Goal: Check status: Check status

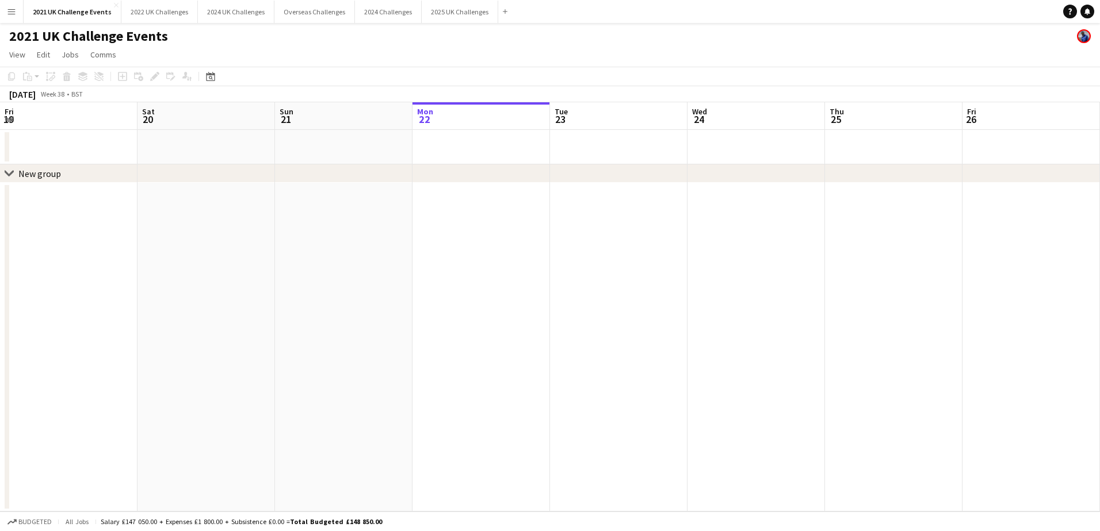
scroll to position [0, 275]
click at [12, 7] on button "Menu" at bounding box center [11, 11] width 23 height 23
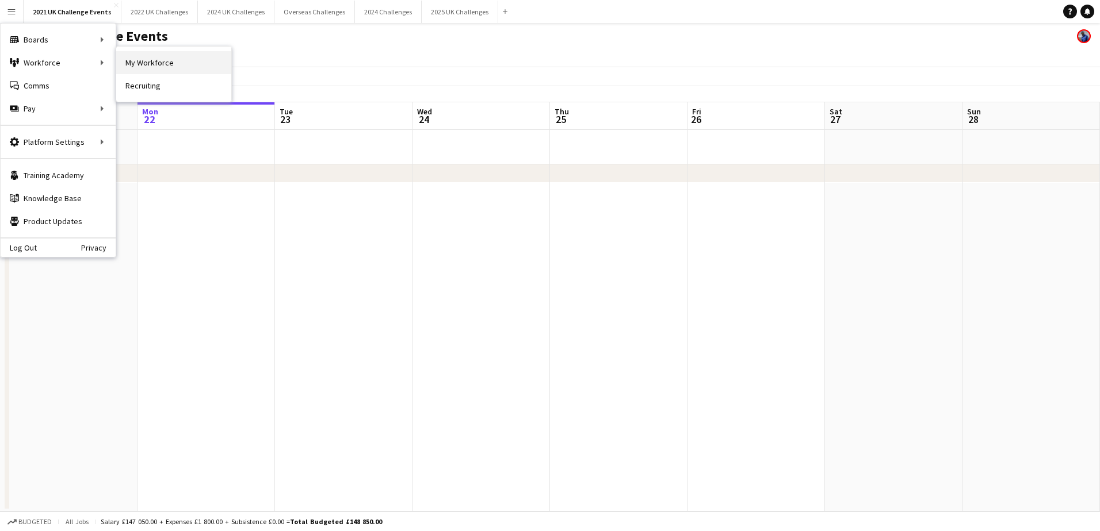
click at [140, 60] on link "My Workforce" at bounding box center [173, 62] width 115 height 23
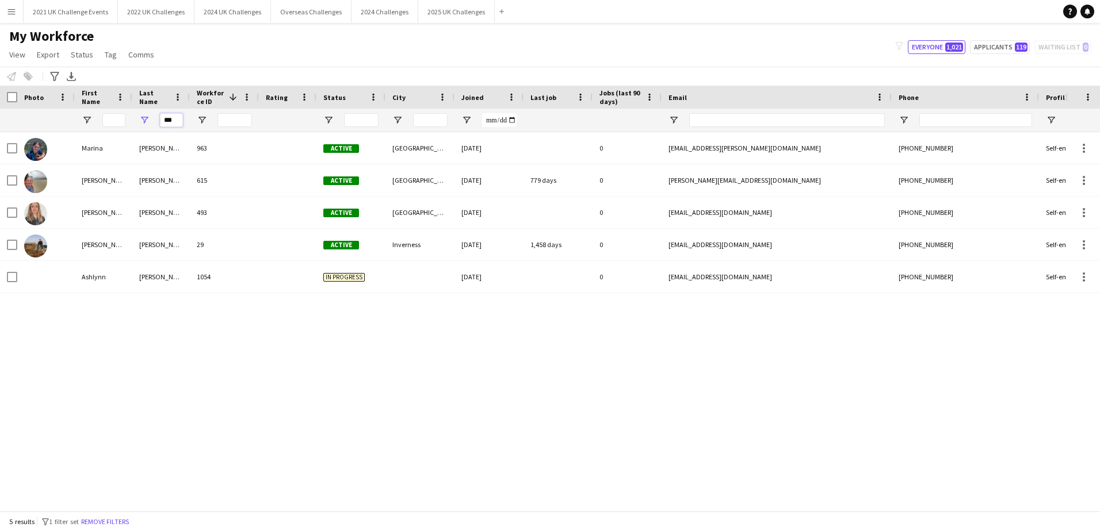
drag, startPoint x: 178, startPoint y: 118, endPoint x: 140, endPoint y: 118, distance: 37.4
click at [140, 118] on div "***" at bounding box center [161, 120] width 58 height 23
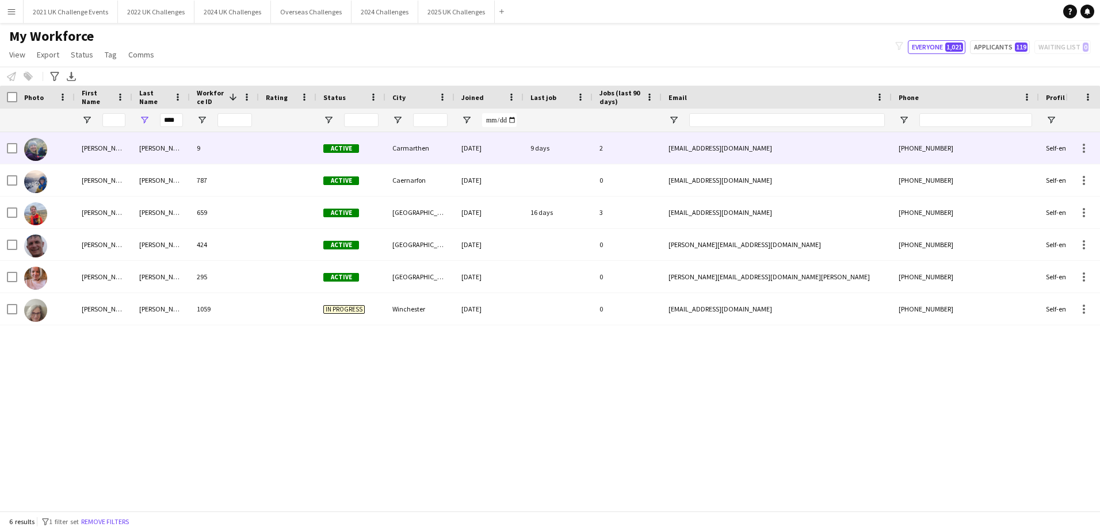
click at [147, 144] on div "Evans" at bounding box center [161, 148] width 58 height 32
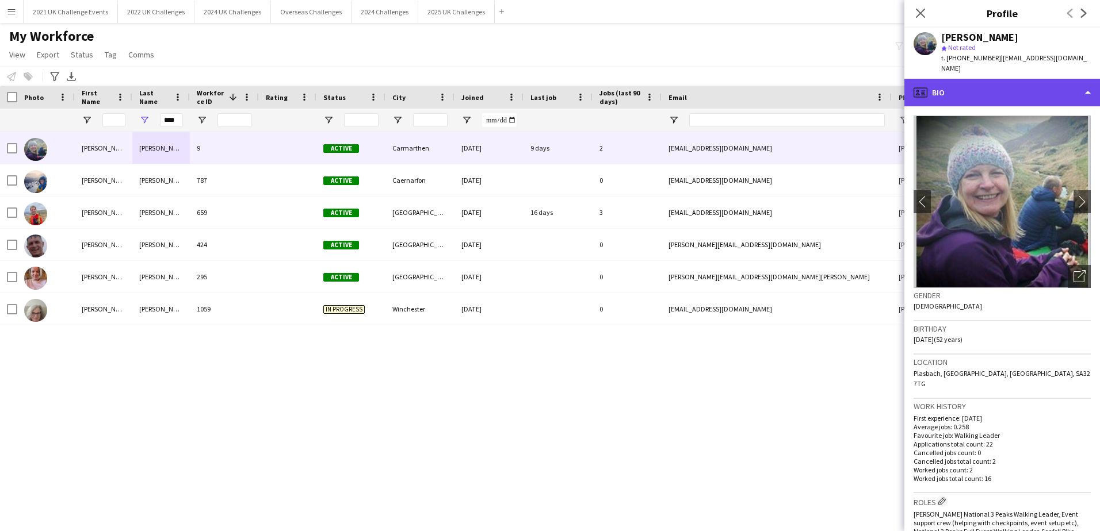
click at [1059, 81] on div "profile Bio" at bounding box center [1002, 93] width 196 height 28
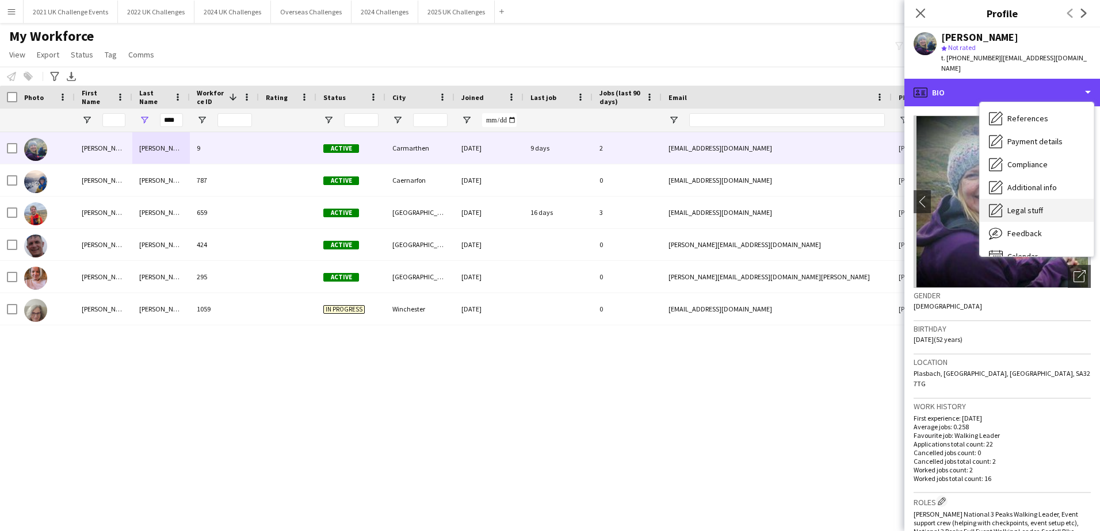
scroll to position [131, 0]
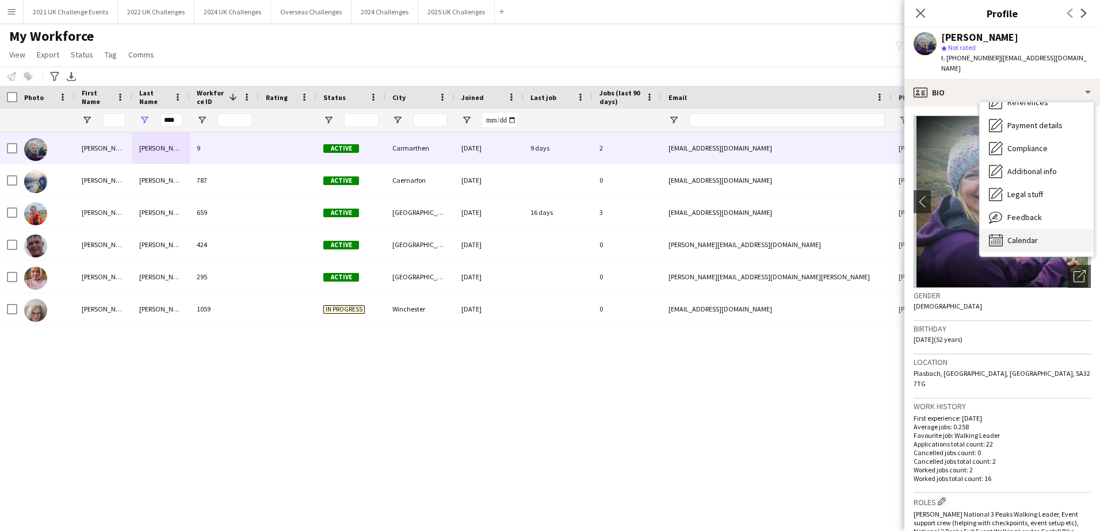
click at [1042, 234] on div "Calendar Calendar" at bounding box center [1037, 240] width 114 height 23
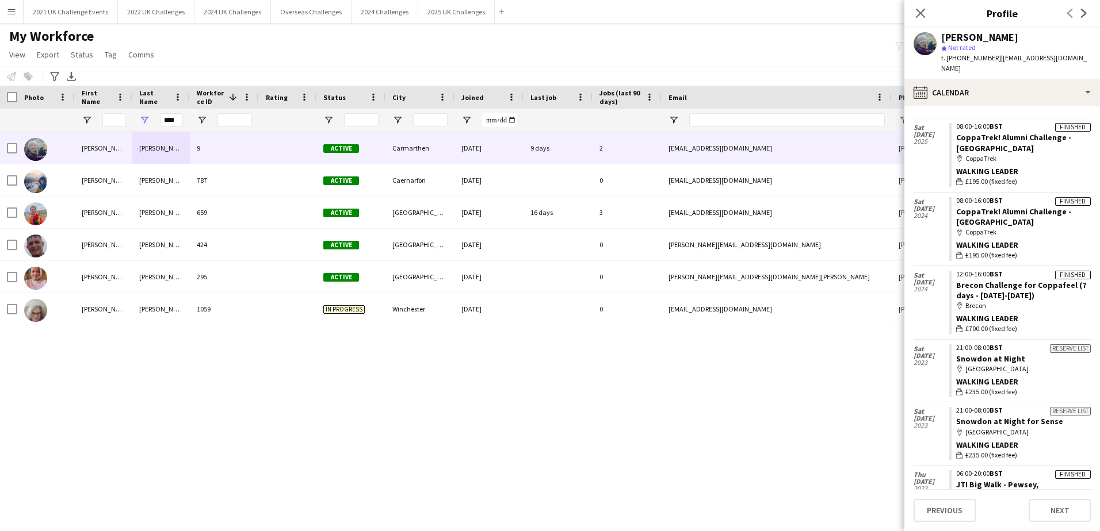
scroll to position [0, 0]
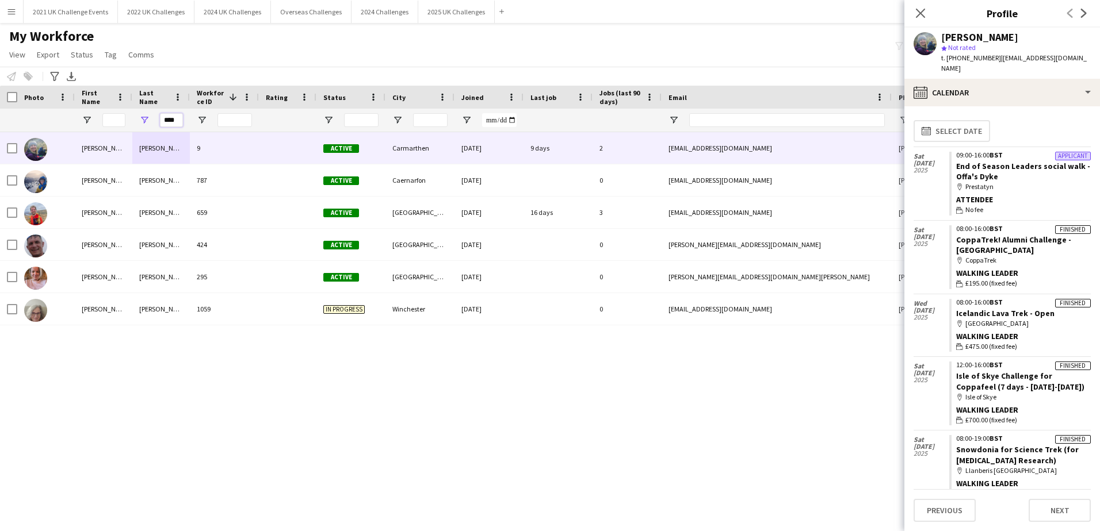
drag, startPoint x: 160, startPoint y: 119, endPoint x: 185, endPoint y: 115, distance: 25.1
click at [185, 115] on div "****" at bounding box center [161, 120] width 58 height 23
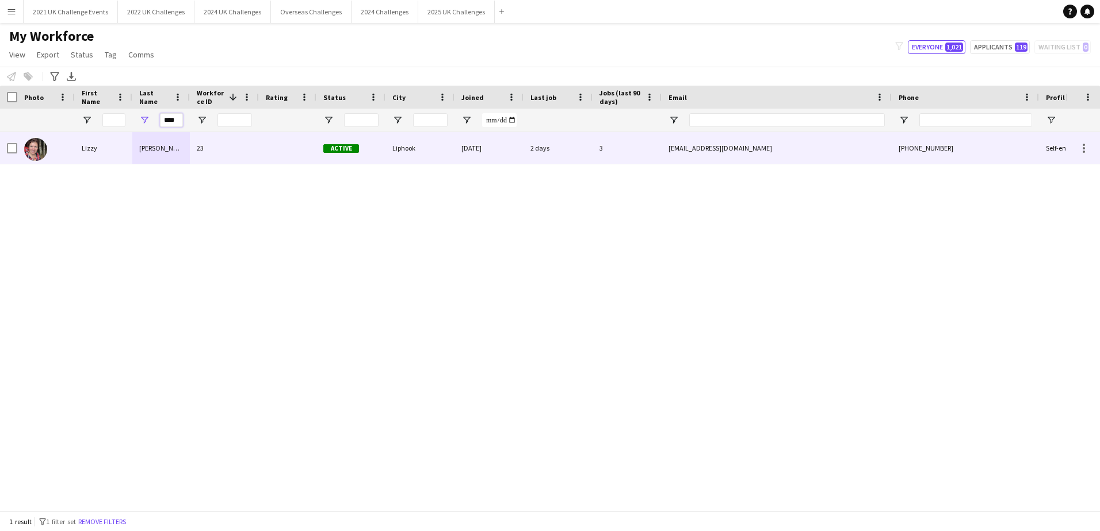
type input "****"
click at [102, 148] on div "Lizzy" at bounding box center [104, 148] width 58 height 32
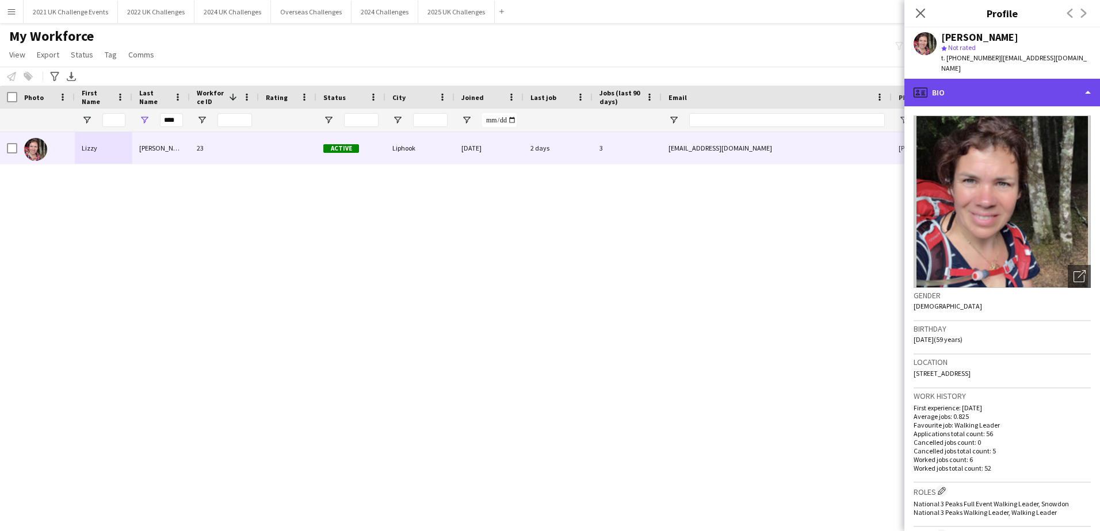
click at [1087, 82] on div "profile Bio" at bounding box center [1002, 93] width 196 height 28
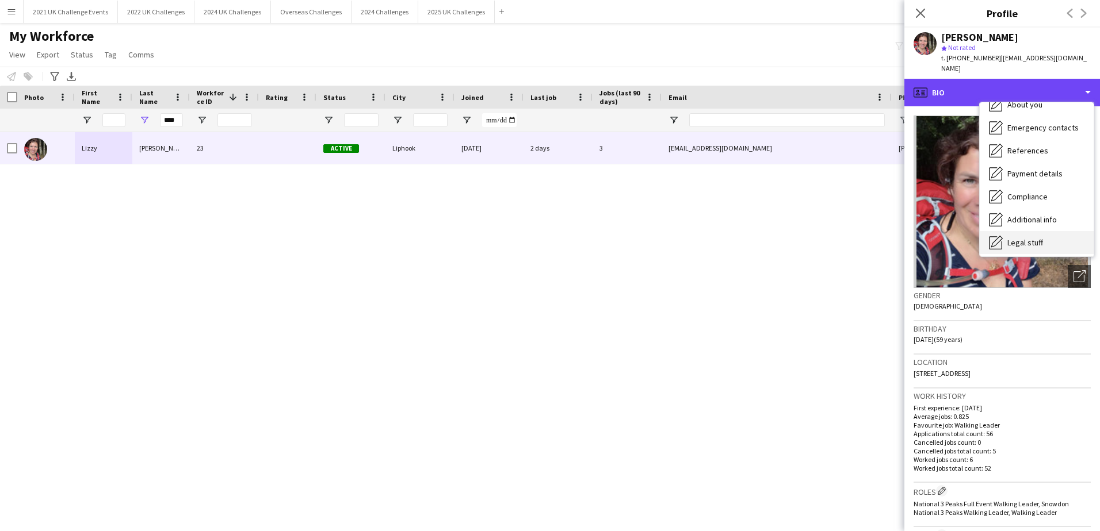
scroll to position [131, 0]
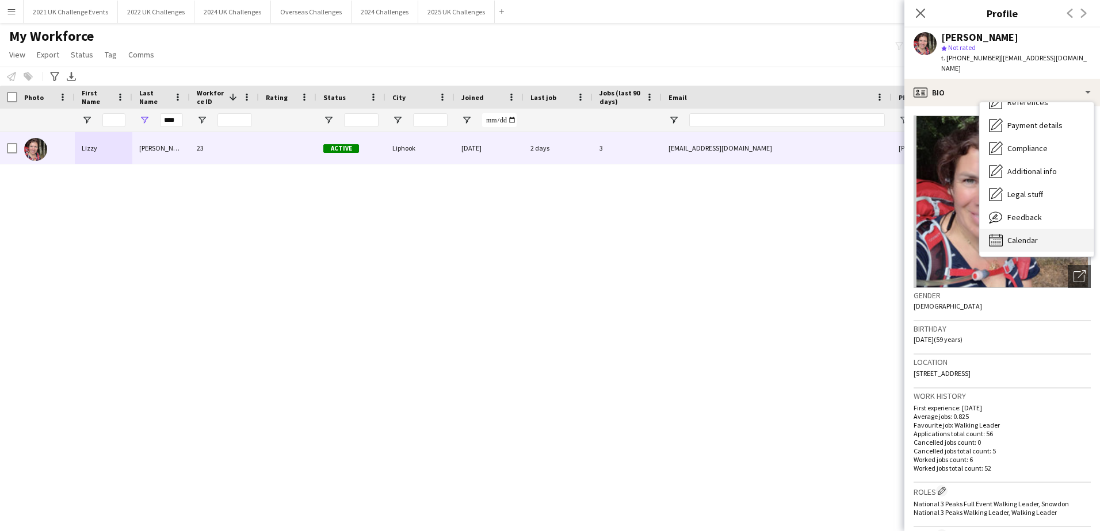
click at [1039, 229] on div "Calendar Calendar" at bounding box center [1037, 240] width 114 height 23
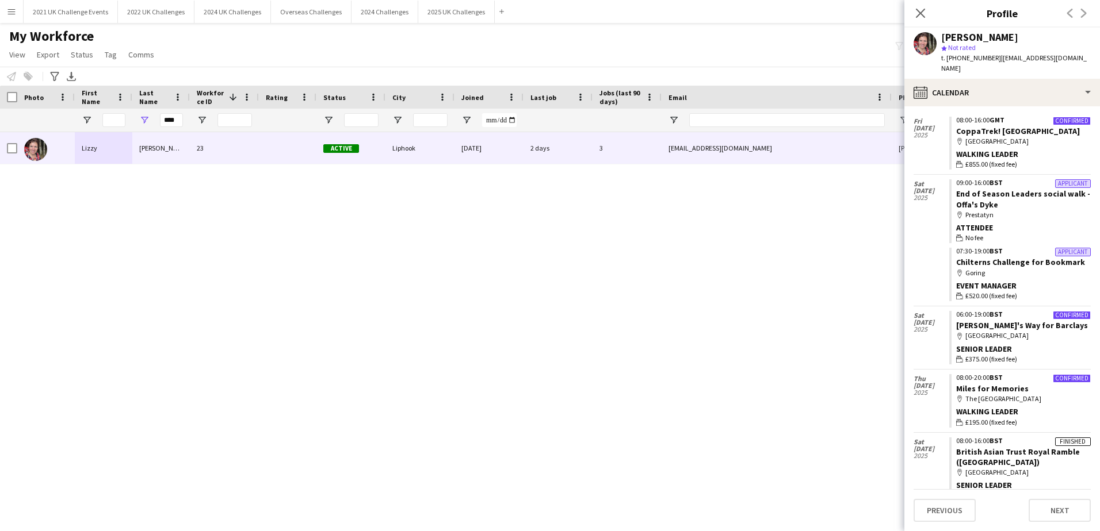
scroll to position [0, 0]
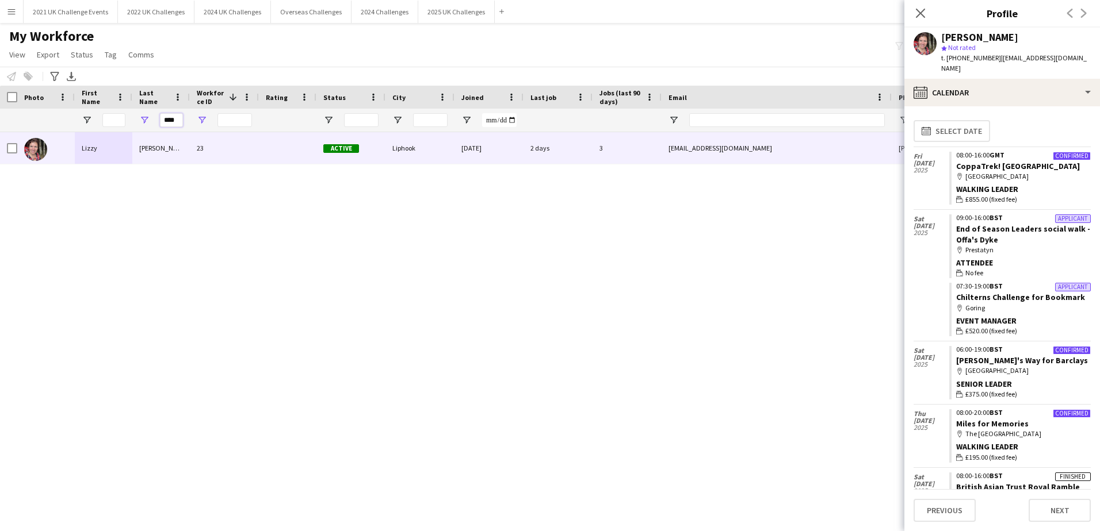
drag, startPoint x: 163, startPoint y: 123, endPoint x: 206, endPoint y: 124, distance: 42.6
click at [206, 124] on div "****" at bounding box center [615, 120] width 1230 height 23
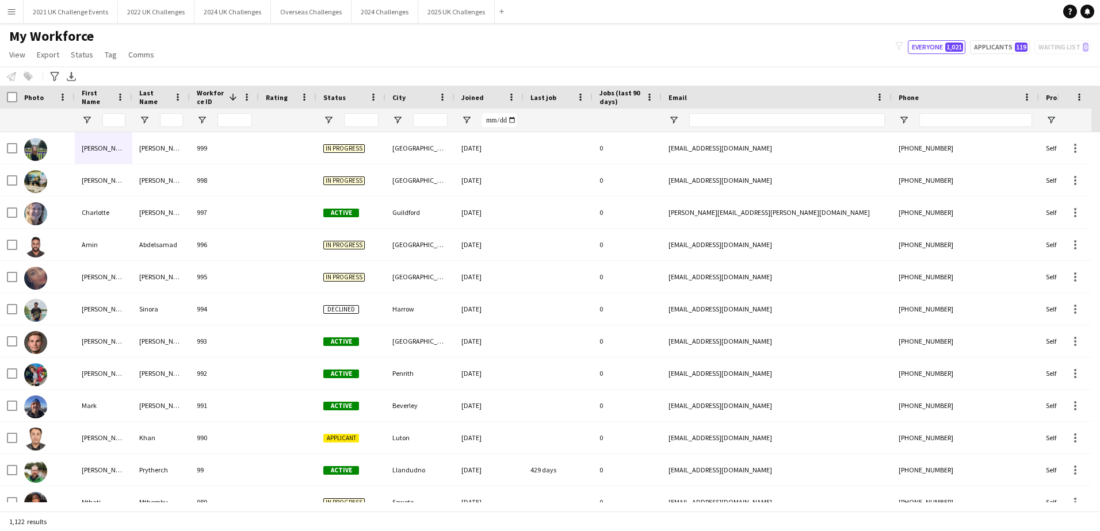
drag, startPoint x: 101, startPoint y: 117, endPoint x: 112, endPoint y: 126, distance: 14.4
click at [101, 121] on div at bounding box center [104, 120] width 58 height 23
click at [113, 125] on input "First Name Filter Input" at bounding box center [113, 120] width 23 height 14
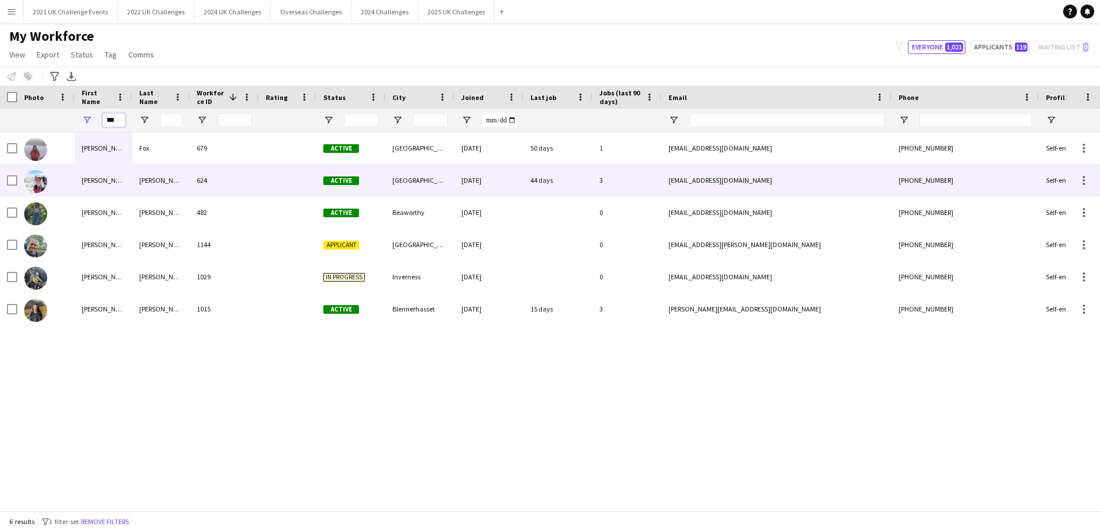
type input "***"
click at [94, 177] on div "[PERSON_NAME]" at bounding box center [104, 181] width 58 height 32
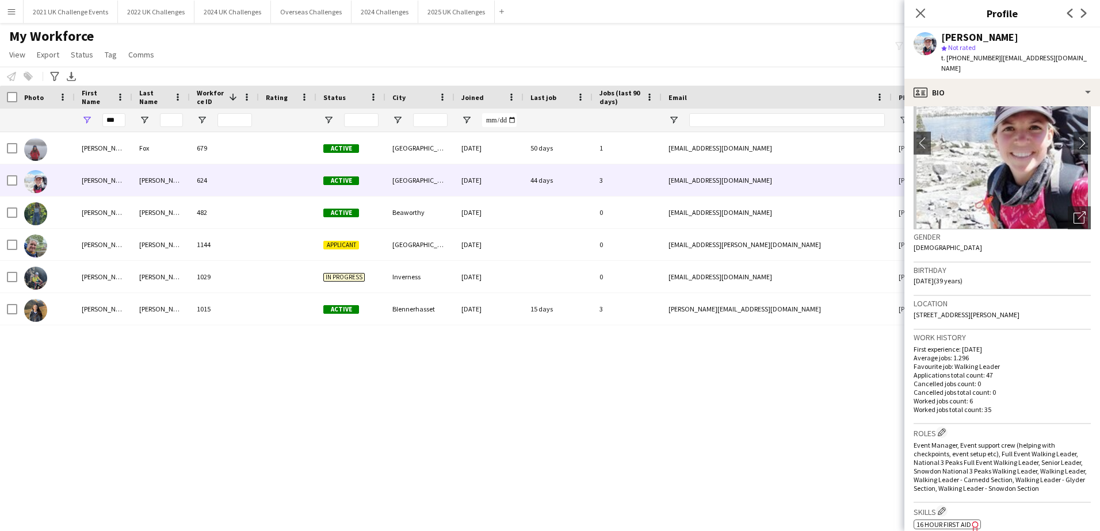
scroll to position [58, 0]
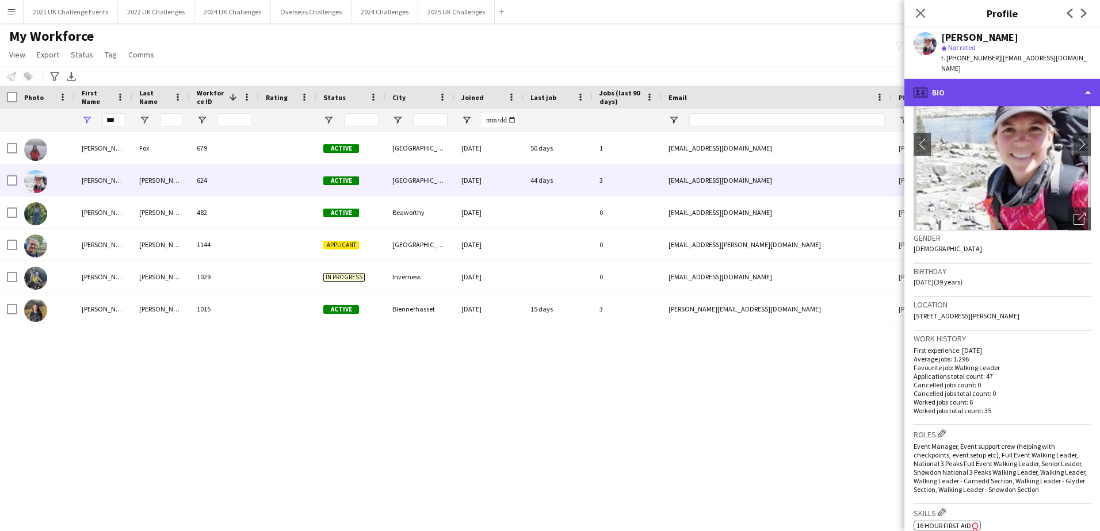
click at [1071, 81] on div "profile Bio" at bounding box center [1002, 93] width 196 height 28
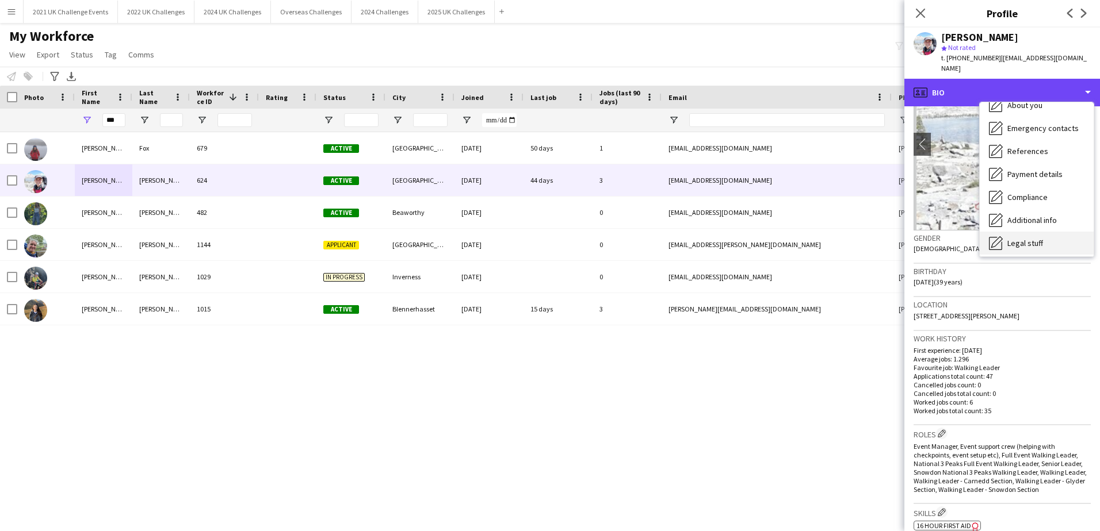
scroll to position [131, 0]
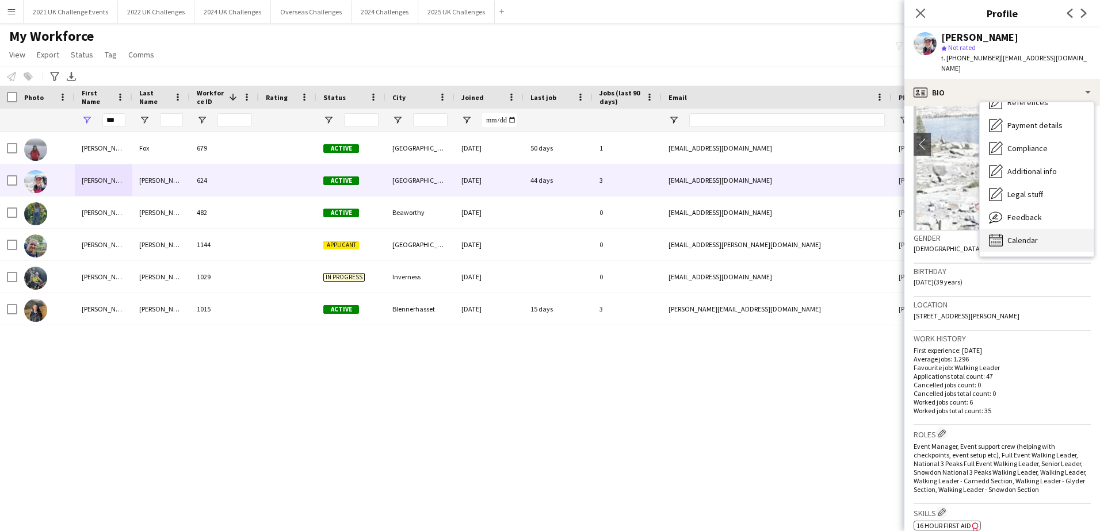
click at [1038, 229] on div "Calendar Calendar" at bounding box center [1037, 240] width 114 height 23
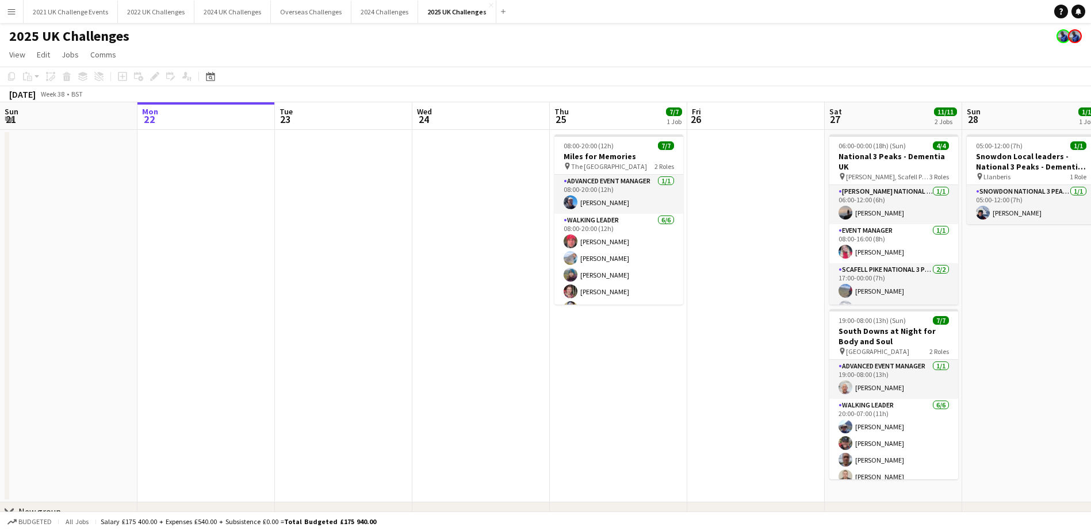
click at [12, 9] on app-icon "Menu" at bounding box center [11, 11] width 9 height 9
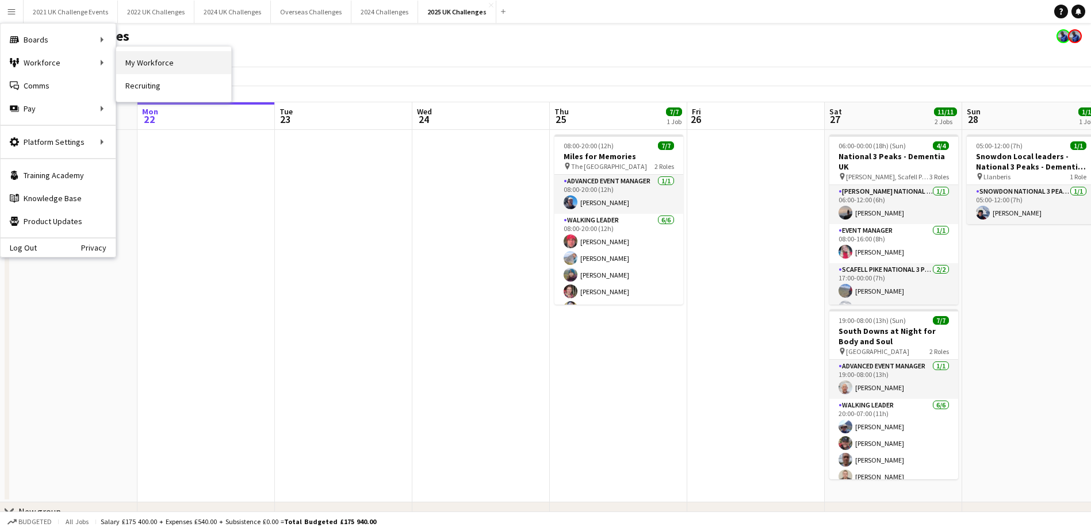
click at [130, 60] on link "My Workforce" at bounding box center [173, 62] width 115 height 23
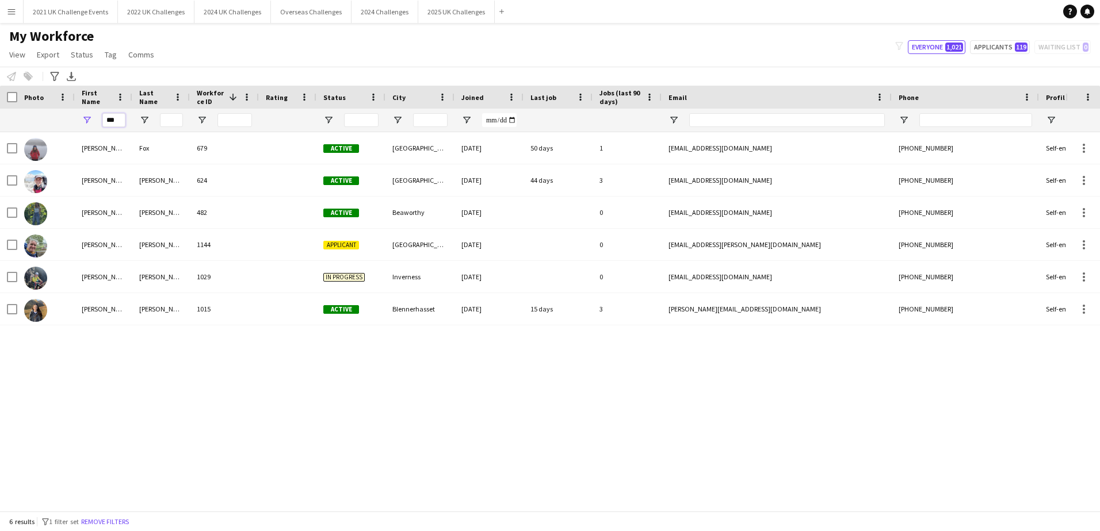
drag, startPoint x: 120, startPoint y: 119, endPoint x: 92, endPoint y: 119, distance: 28.2
click at [92, 119] on div "***" at bounding box center [104, 120] width 58 height 23
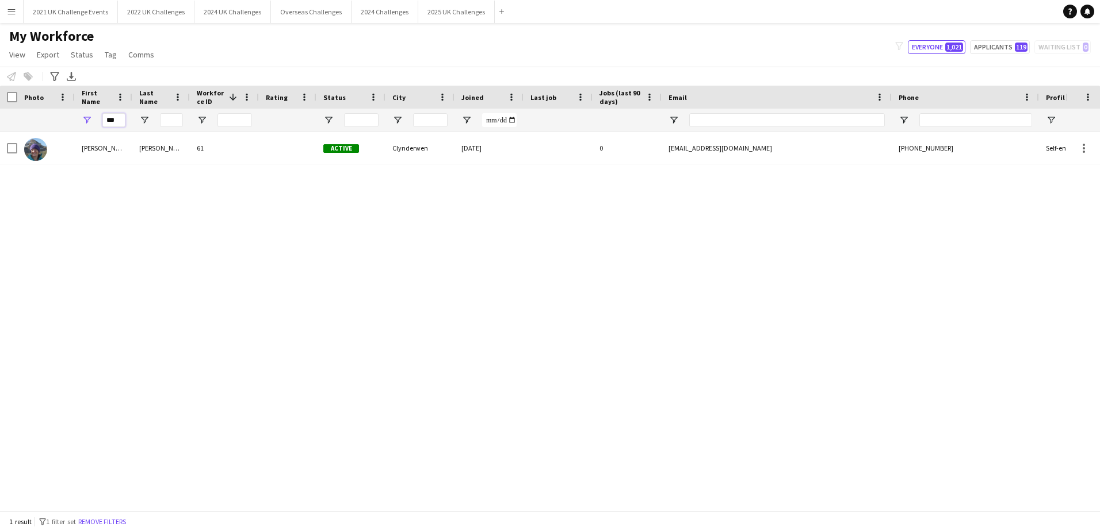
type input "***"
click at [300, 18] on button "Overseas Challenges Close" at bounding box center [311, 12] width 81 height 22
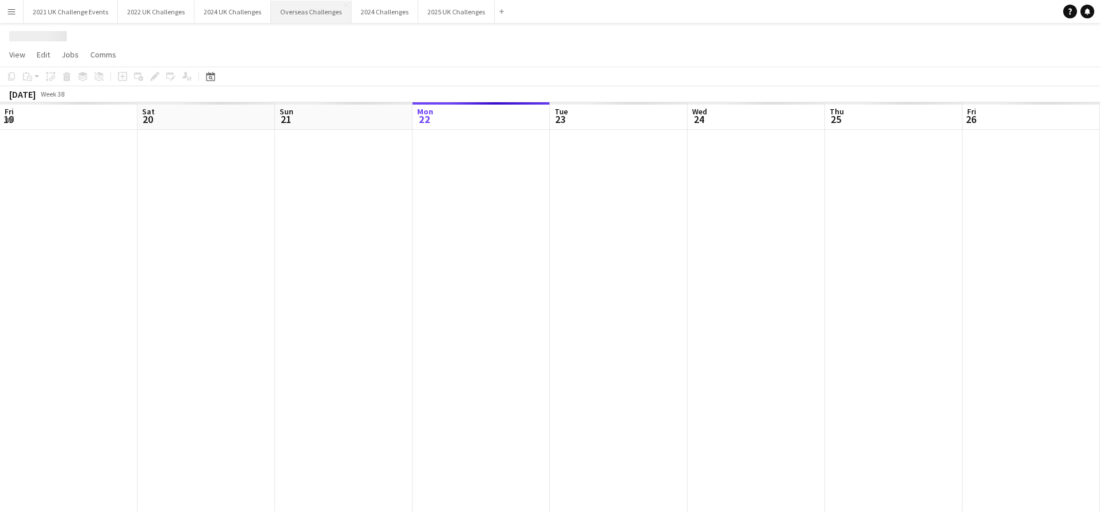
scroll to position [0, 275]
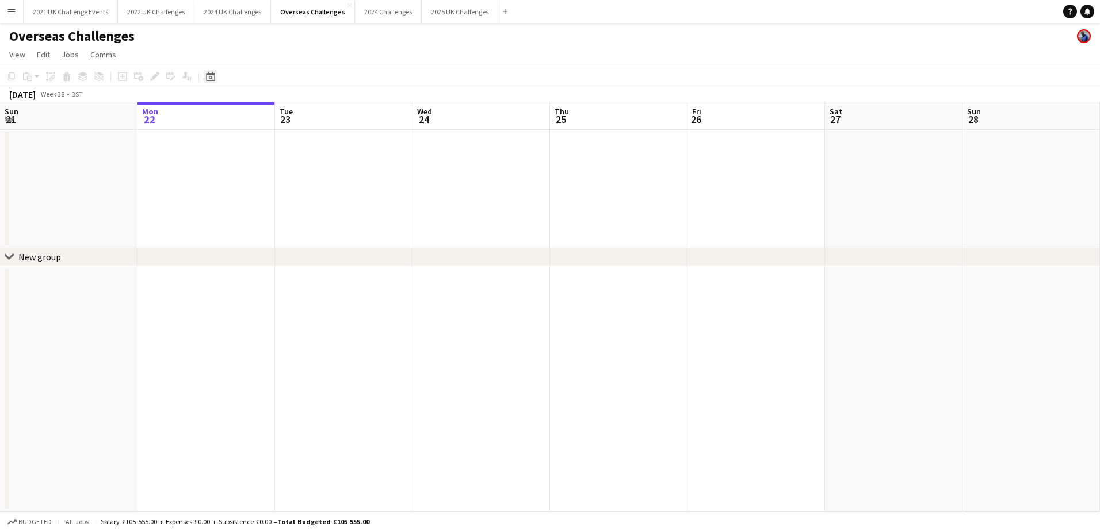
click at [206, 79] on icon at bounding box center [210, 76] width 9 height 9
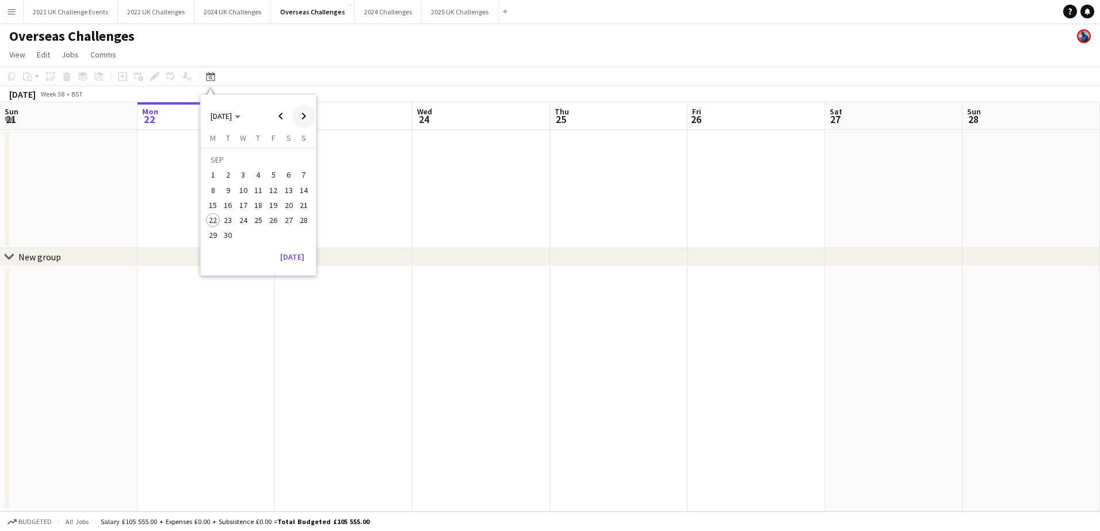
click at [301, 115] on span "Next month" at bounding box center [303, 116] width 23 height 23
click at [293, 208] on span "22" at bounding box center [289, 208] width 14 height 14
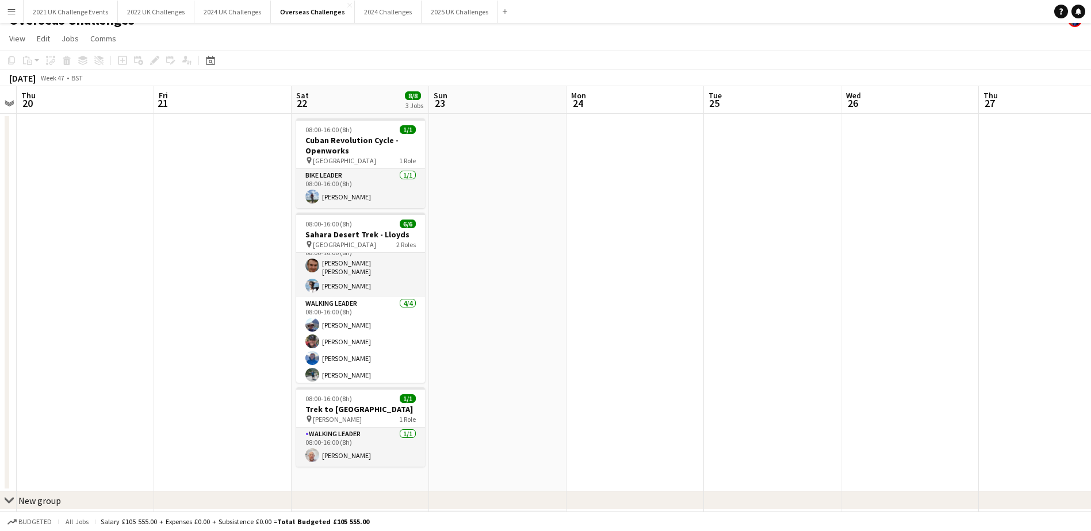
scroll to position [0, 0]
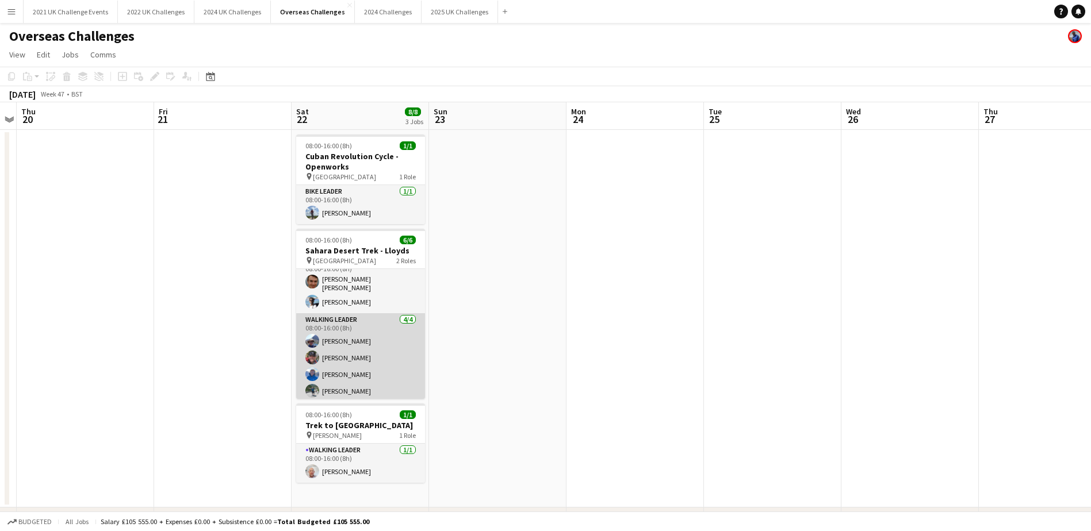
click at [371, 341] on app-card-role "Walking Leader [DATE] 08:00-16:00 (8h) [PERSON_NAME] [PERSON_NAME] [PERSON_NAME…" at bounding box center [360, 357] width 129 height 89
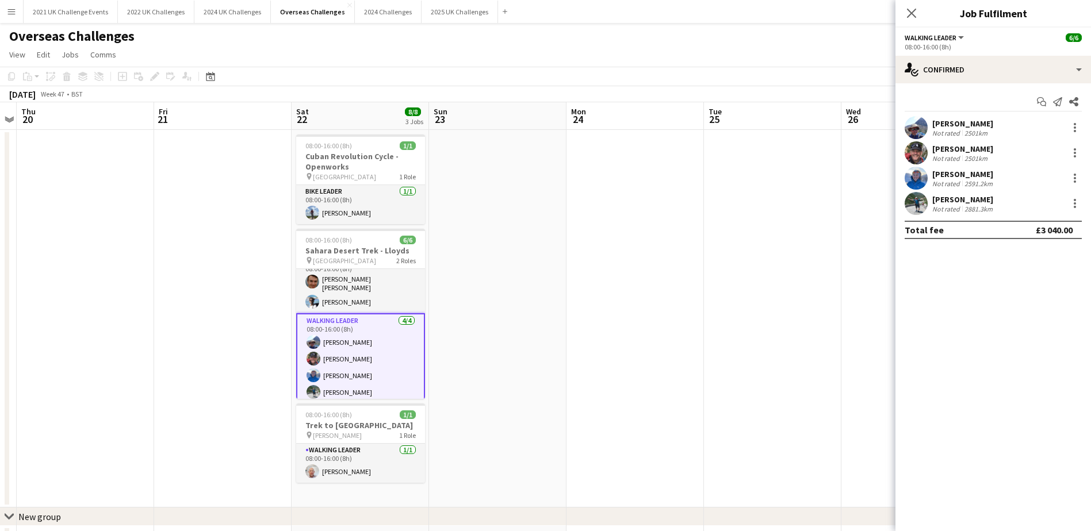
click at [944, 126] on div "[PERSON_NAME]" at bounding box center [962, 123] width 61 height 10
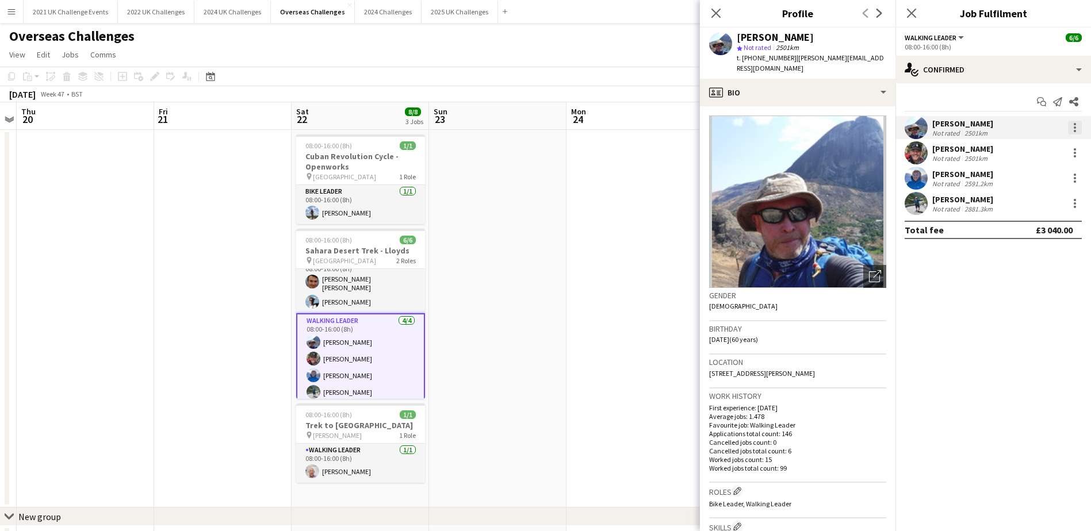
click at [1076, 125] on div at bounding box center [1075, 128] width 14 height 14
click at [946, 281] on div at bounding box center [545, 265] width 1091 height 531
click at [959, 149] on div "[PERSON_NAME]" at bounding box center [962, 149] width 61 height 10
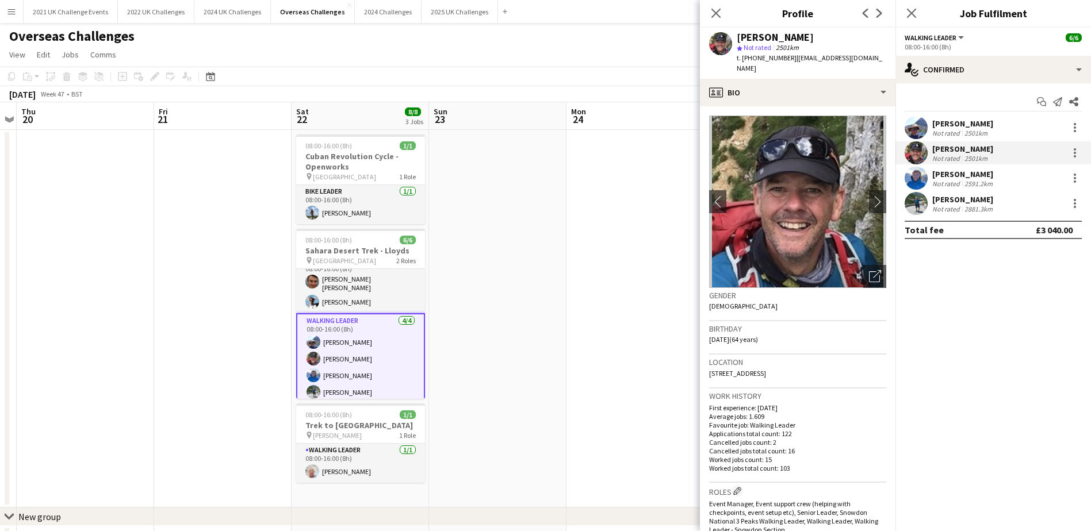
click at [957, 174] on div "[PERSON_NAME]" at bounding box center [963, 174] width 63 height 10
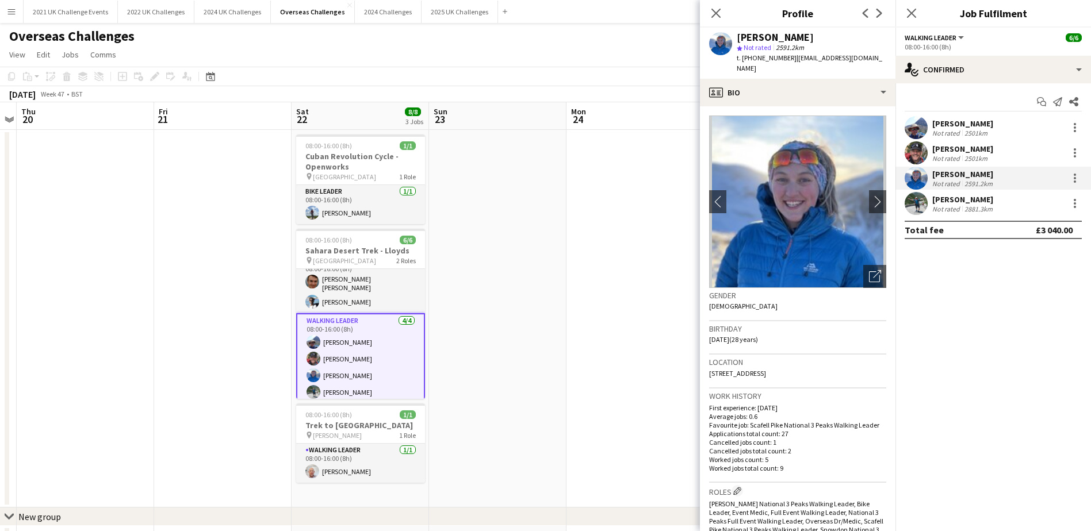
click at [943, 202] on div "[PERSON_NAME]" at bounding box center [963, 199] width 63 height 10
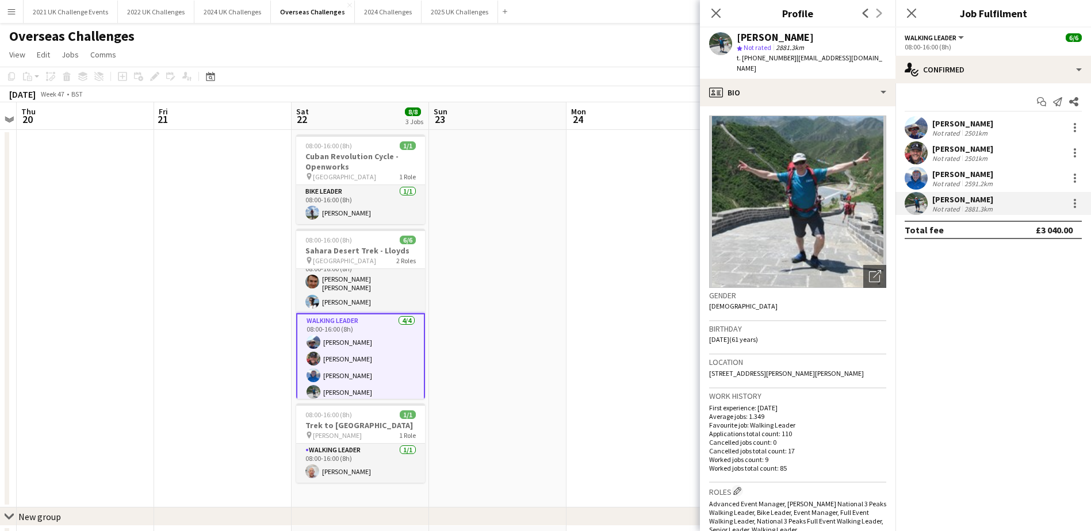
click at [951, 179] on div "Not rated" at bounding box center [947, 183] width 30 height 9
